Goal: Transaction & Acquisition: Purchase product/service

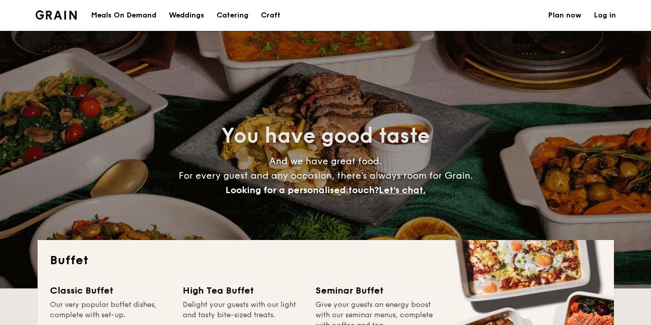
select select
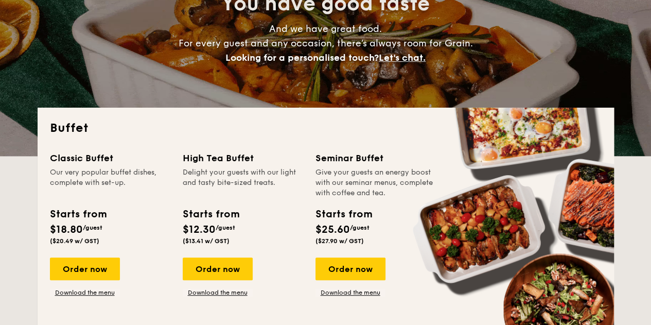
scroll to position [154, 0]
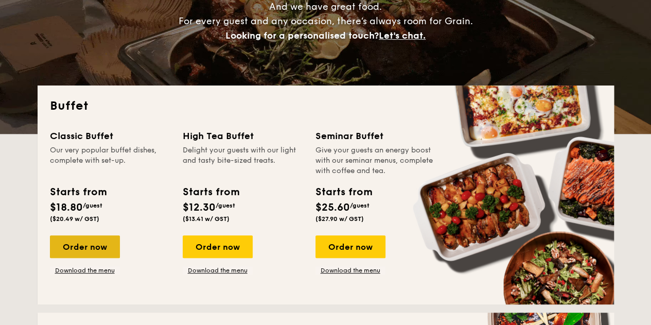
click at [89, 247] on div "Order now" at bounding box center [85, 246] width 70 height 23
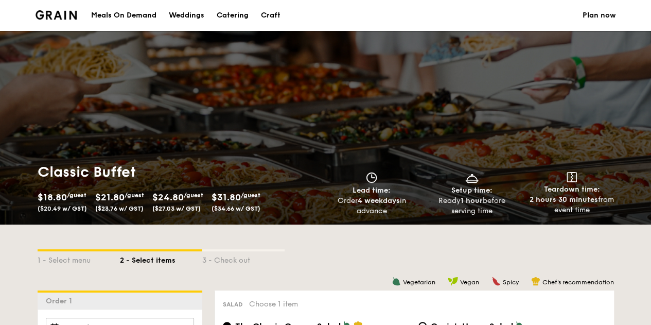
select select
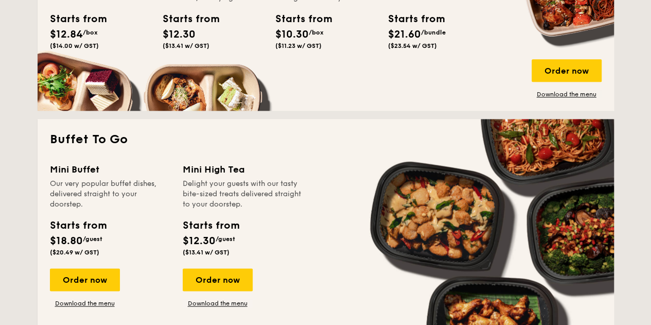
scroll to position [617, 0]
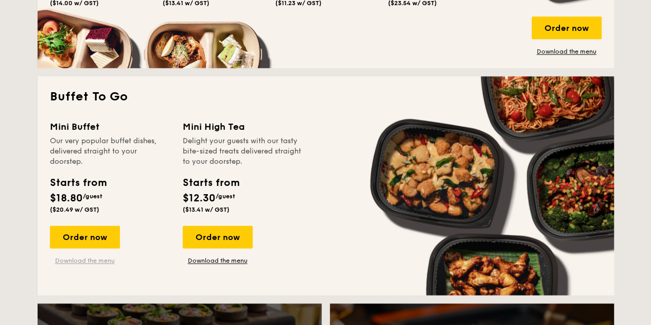
click at [77, 259] on link "Download the menu" at bounding box center [85, 260] width 70 height 8
click at [73, 233] on div "Order now" at bounding box center [85, 236] width 70 height 23
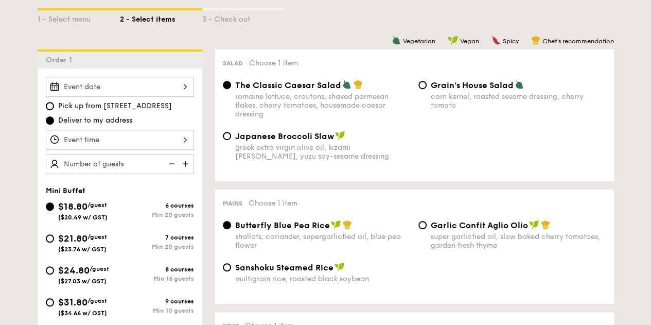
scroll to position [206, 0]
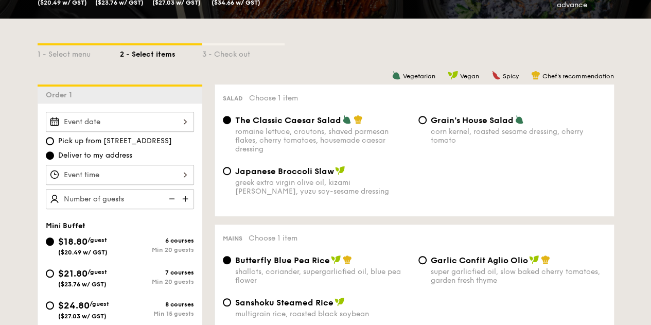
click at [185, 196] on img at bounding box center [186, 199] width 15 height 20
click at [183, 196] on img at bounding box center [186, 199] width 15 height 20
click at [175, 197] on img at bounding box center [170, 199] width 15 height 20
type input "25 guests"
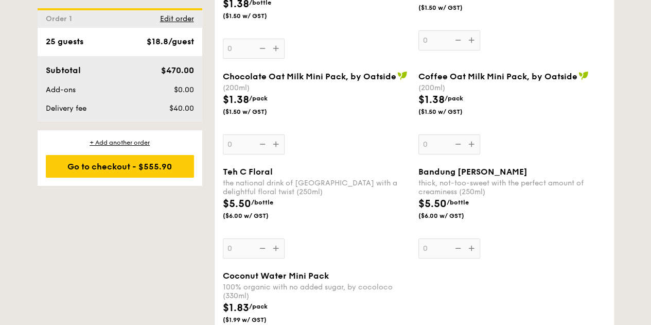
scroll to position [2007, 0]
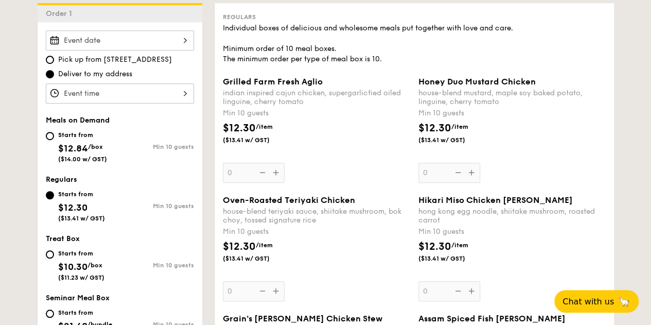
scroll to position [309, 0]
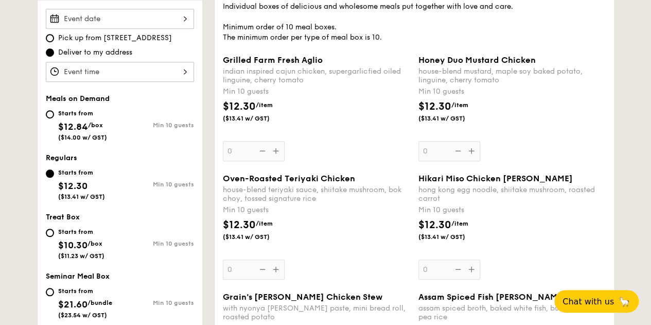
click at [259, 180] on span "Oven-Roasted Teriyaki Chicken" at bounding box center [289, 178] width 132 height 10
click at [259, 259] on input "0" at bounding box center [254, 269] width 62 height 20
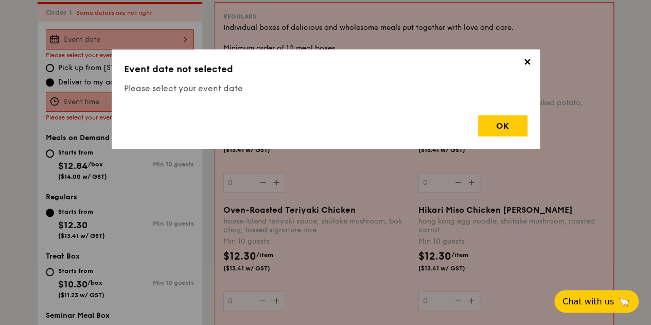
scroll to position [275, 0]
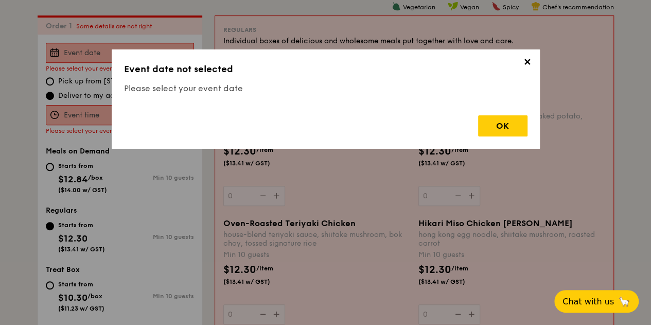
click at [526, 60] on span "✕" at bounding box center [527, 64] width 14 height 14
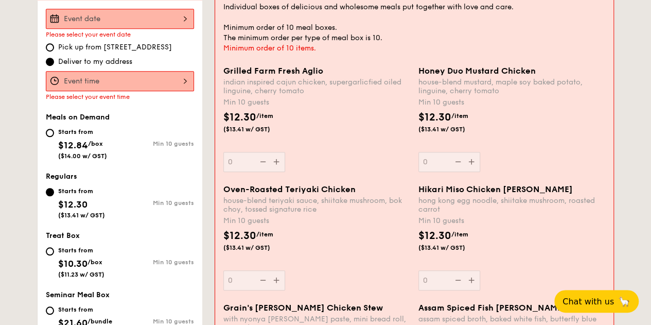
scroll to position [0, 0]
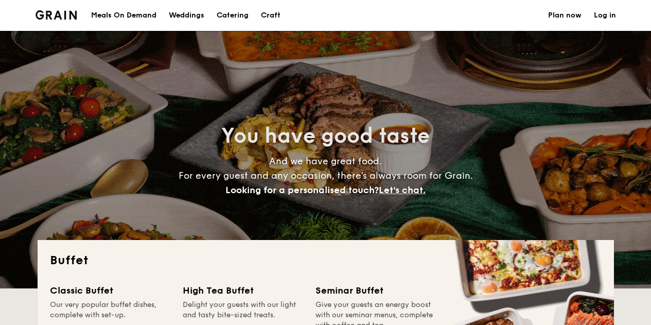
select select
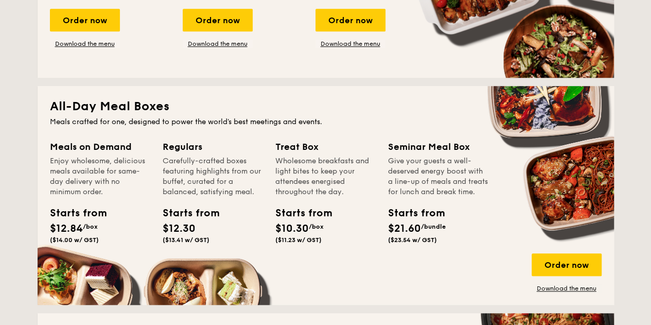
scroll to position [412, 0]
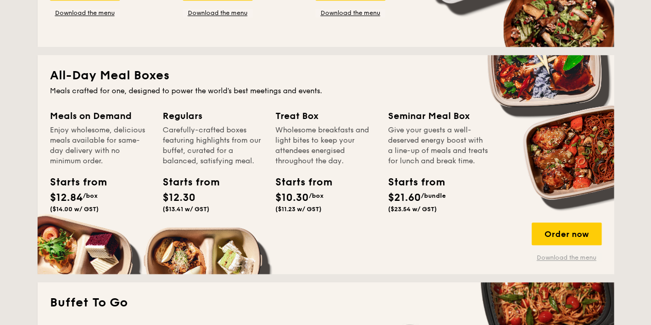
click at [574, 257] on link "Download the menu" at bounding box center [567, 257] width 70 height 8
